Goal: Download file/media

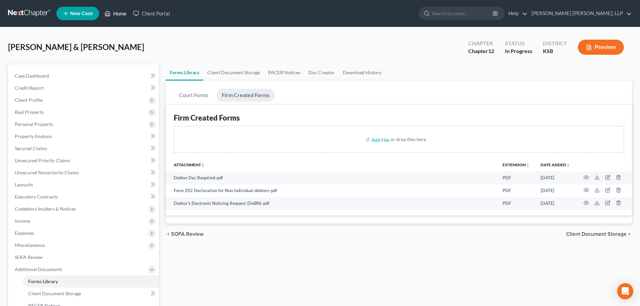
click at [120, 15] on link "Home" at bounding box center [115, 13] width 29 height 12
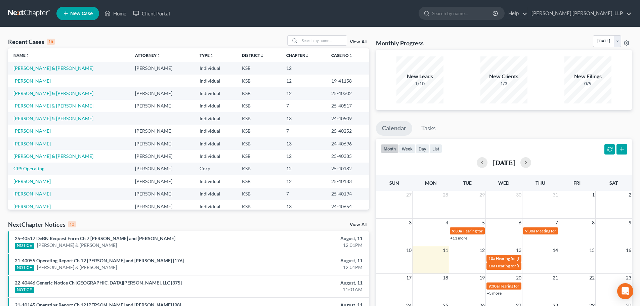
click at [351, 224] on link "View All" at bounding box center [358, 224] width 17 height 5
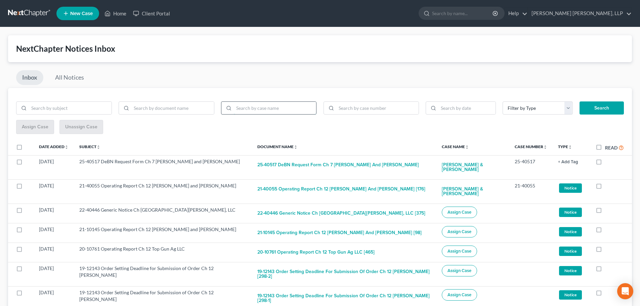
click at [248, 109] on input "search" at bounding box center [275, 108] width 83 height 13
type input "[PERSON_NAME]"
click at [579, 101] on button "Search" at bounding box center [601, 107] width 44 height 13
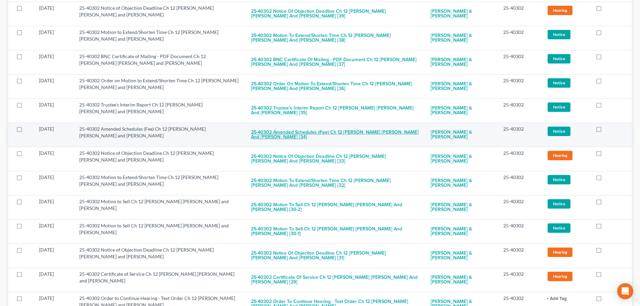
scroll to position [638, 0]
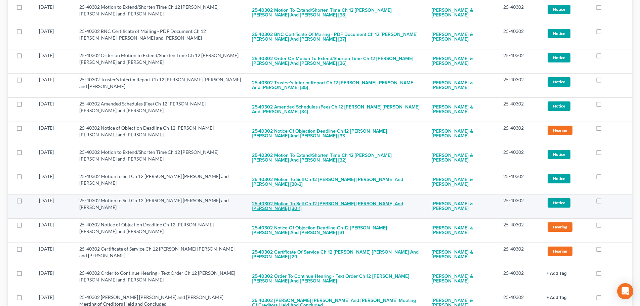
click at [273, 204] on button "25-40302 Motion to Sell Ch 12 [PERSON_NAME] [PERSON_NAME] and [PERSON_NAME] [30…" at bounding box center [336, 206] width 169 height 18
checkbox input "true"
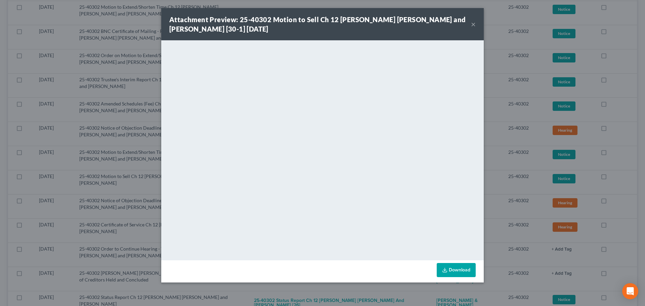
click at [456, 268] on link "Download" at bounding box center [456, 270] width 39 height 14
click at [474, 25] on button "×" at bounding box center [473, 24] width 5 height 8
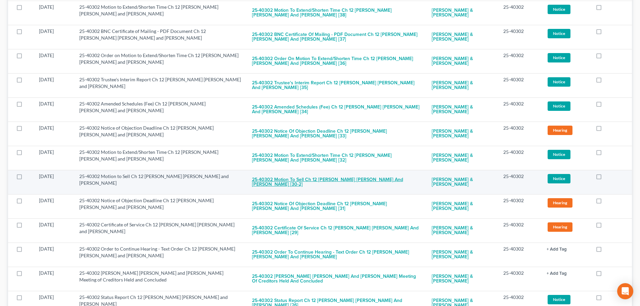
click at [348, 178] on button "25-40302 Motion to Sell Ch 12 [PERSON_NAME] [PERSON_NAME] and [PERSON_NAME] [30…" at bounding box center [336, 182] width 169 height 18
checkbox input "true"
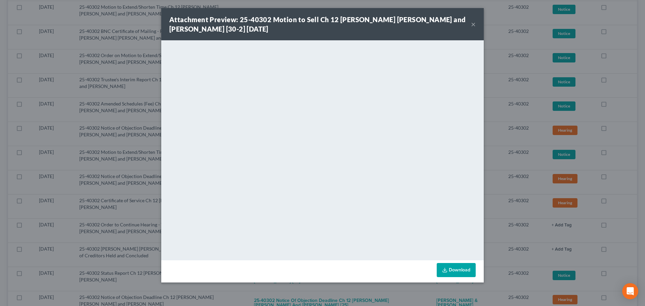
click at [465, 269] on link "Download" at bounding box center [456, 270] width 39 height 14
click at [472, 26] on button "×" at bounding box center [473, 24] width 5 height 8
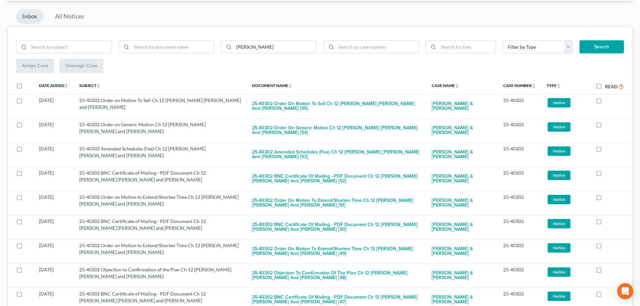
scroll to position [0, 0]
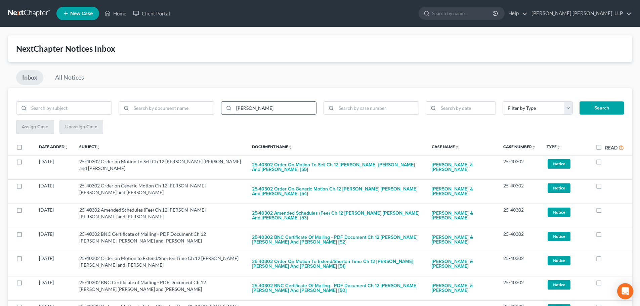
click at [261, 104] on input "[PERSON_NAME]" at bounding box center [275, 108] width 83 height 13
click at [606, 107] on button "Search" at bounding box center [601, 107] width 44 height 13
drag, startPoint x: 268, startPoint y: 107, endPoint x: 217, endPoint y: 109, distance: 51.1
click at [217, 109] on div "[PERSON_NAME]" at bounding box center [166, 110] width 307 height 19
click at [377, 108] on input "search" at bounding box center [377, 108] width 83 height 13
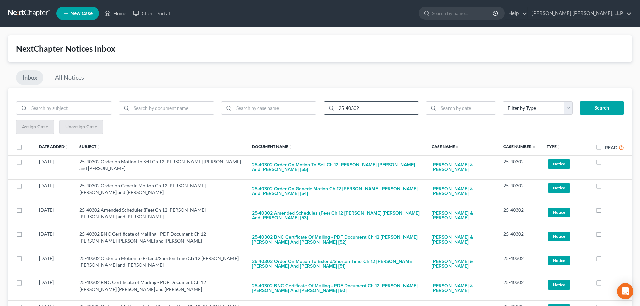
type input "25-40302"
click at [579, 101] on button "Search" at bounding box center [601, 107] width 44 height 13
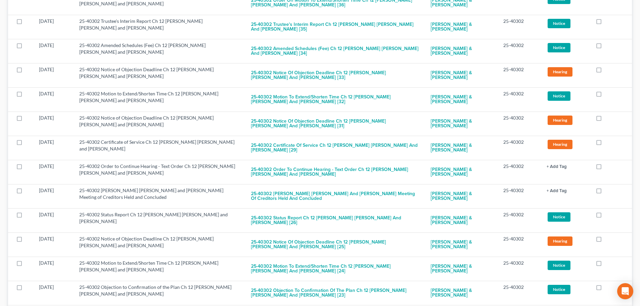
scroll to position [705, 0]
